Goal: Communication & Community: Connect with others

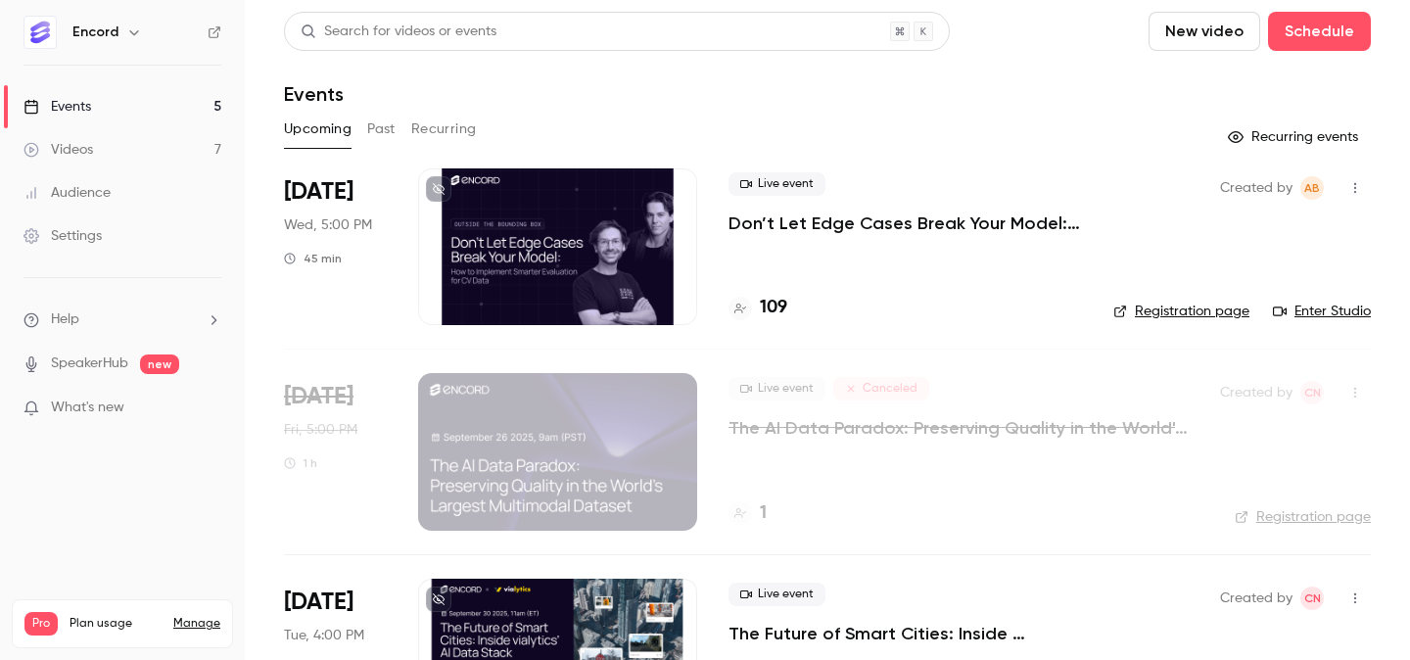
click at [960, 226] on p "Don’t Let Edge Cases Break Your Model: How to Implement Smarter Evaluation for …" at bounding box center [904, 222] width 353 height 23
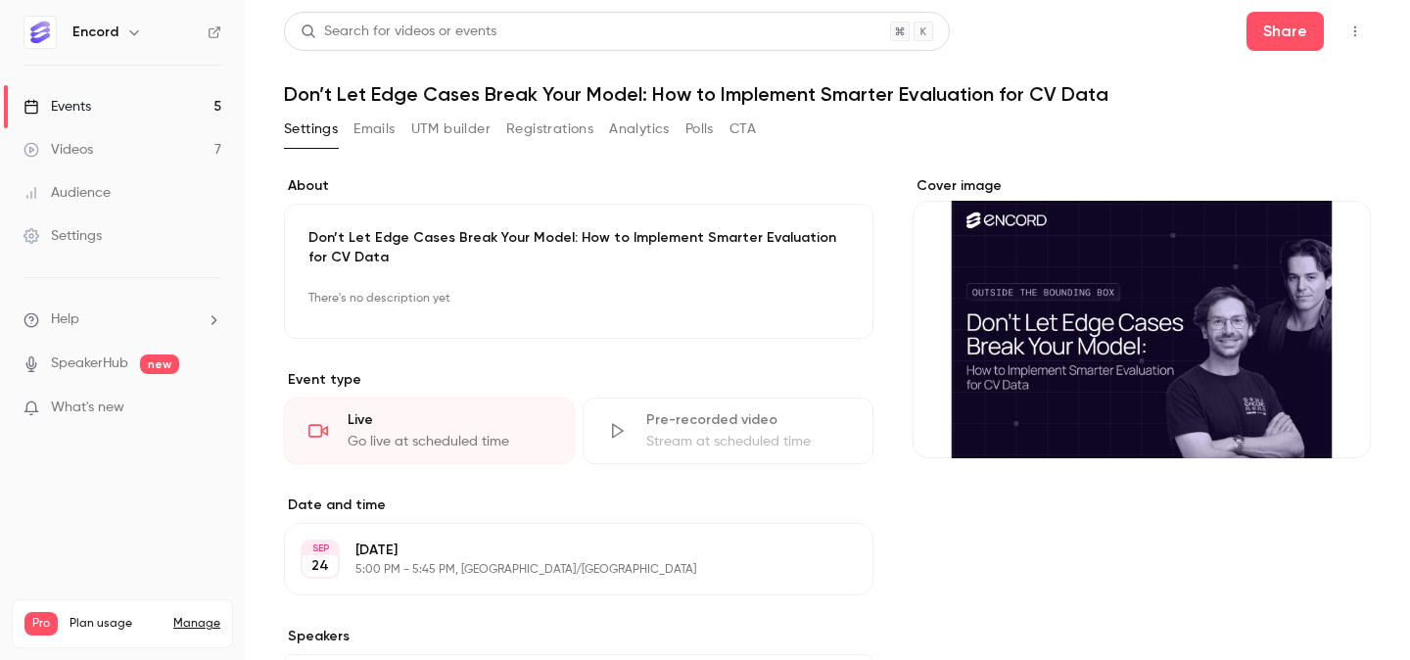
click at [1365, 28] on button "button" at bounding box center [1354, 31] width 31 height 31
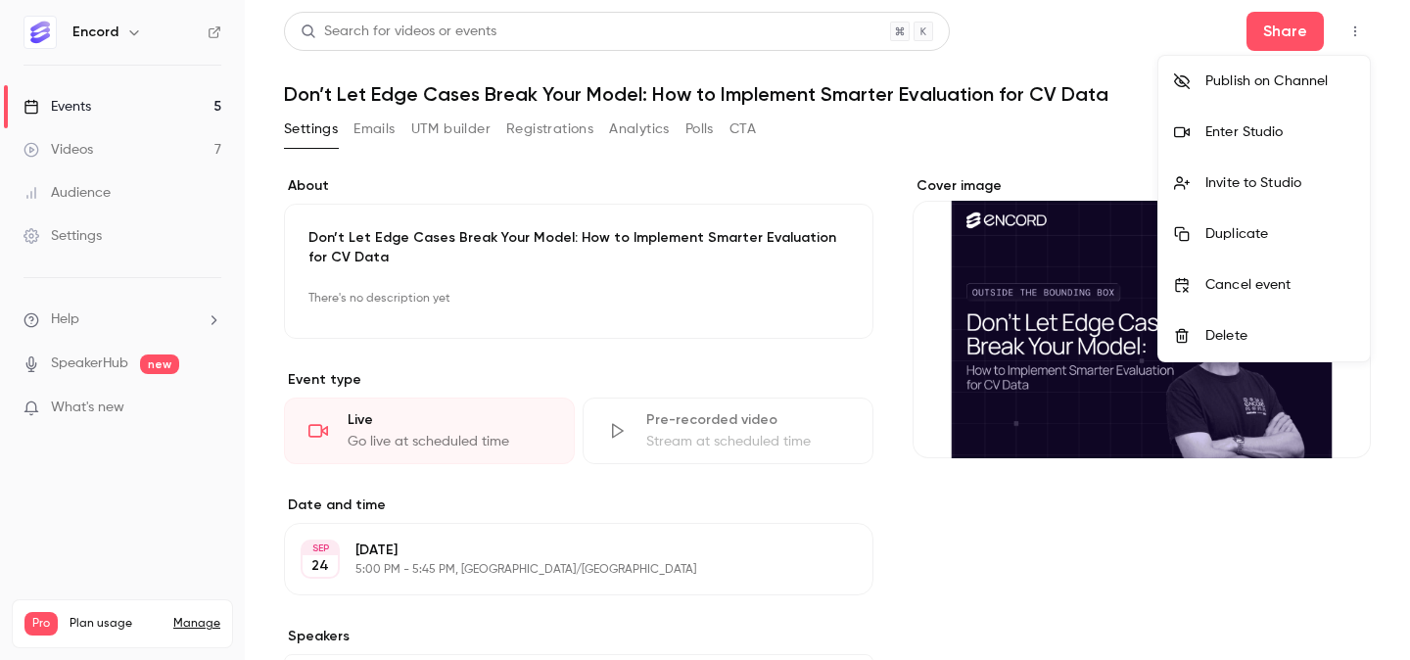
click at [1325, 129] on div "Enter Studio" at bounding box center [1279, 132] width 149 height 20
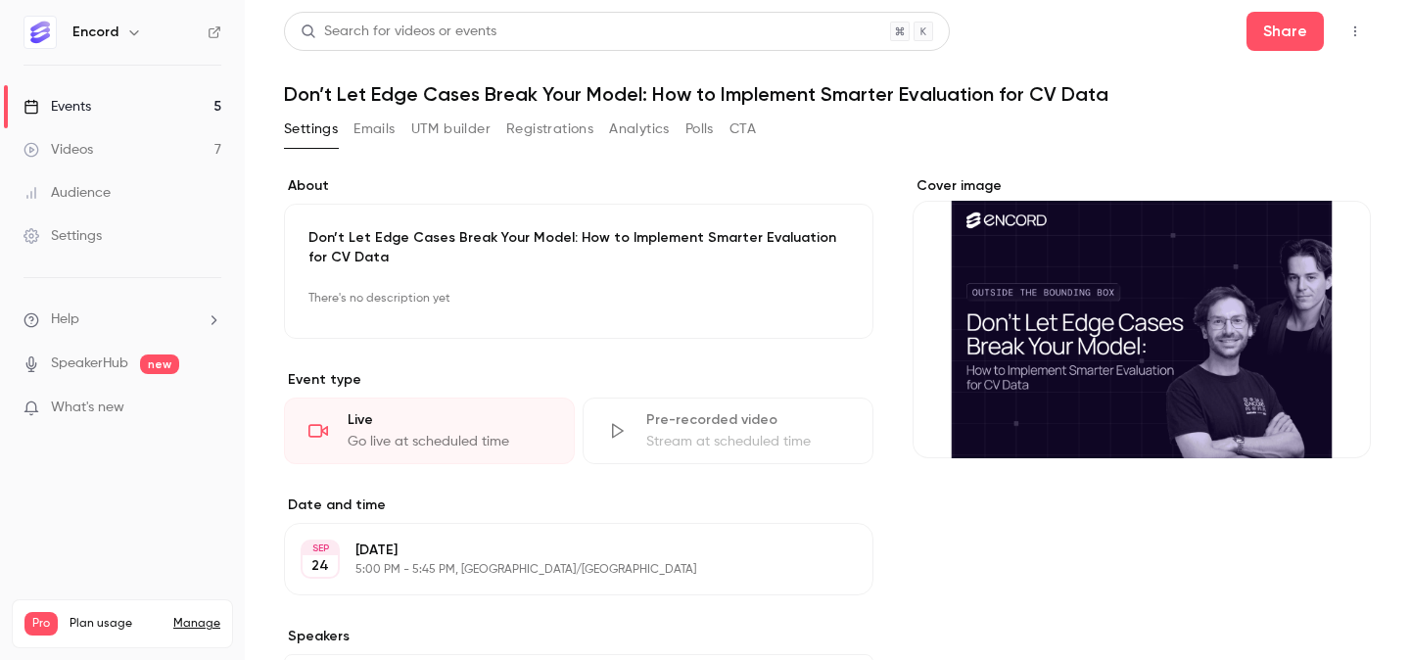
click at [1361, 27] on icon "button" at bounding box center [1355, 31] width 16 height 14
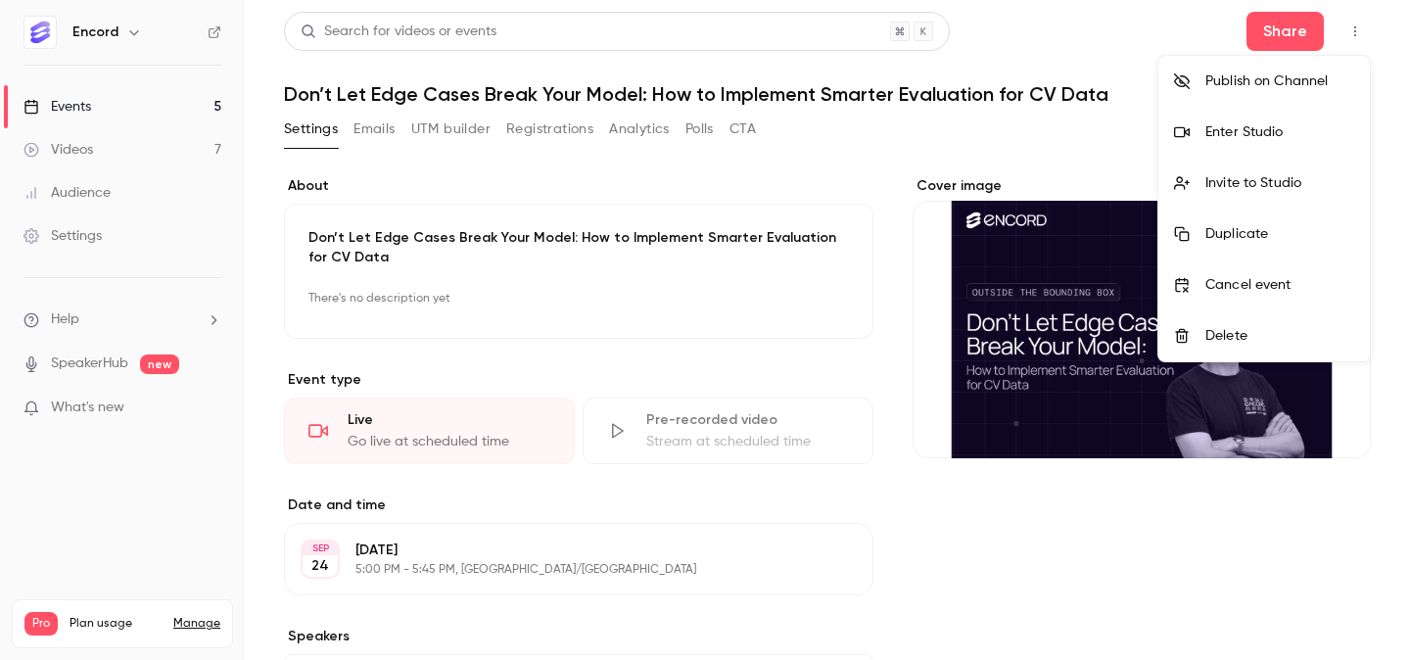
click at [1281, 197] on li "Invite to Studio" at bounding box center [1263, 183] width 211 height 51
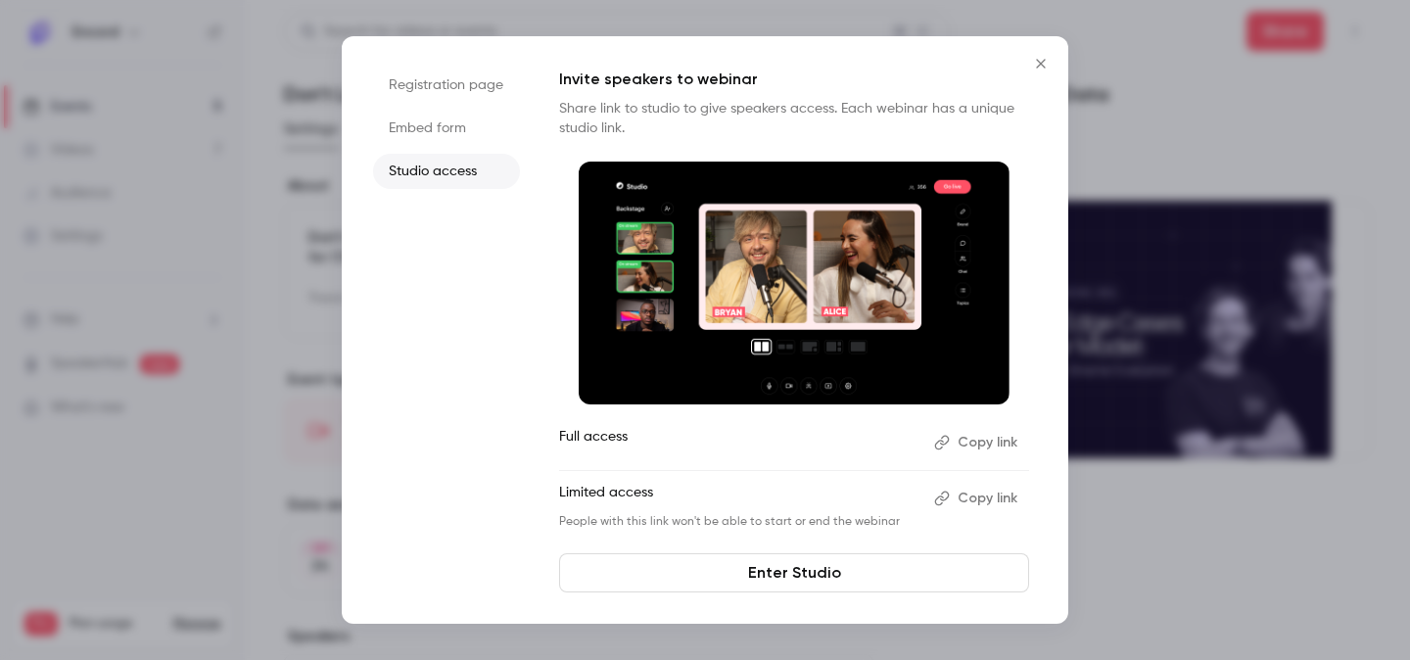
click at [977, 445] on button "Copy link" at bounding box center [977, 442] width 103 height 31
click at [810, 567] on link "Enter Studio" at bounding box center [794, 572] width 470 height 39
